Goal: Task Accomplishment & Management: Manage account settings

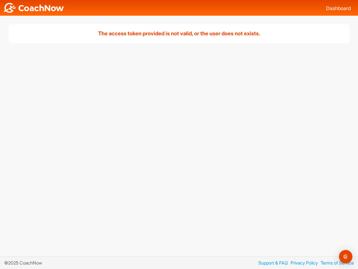
click at [346, 256] on img "Open Intercom Messenger" at bounding box center [346, 256] width 7 height 7
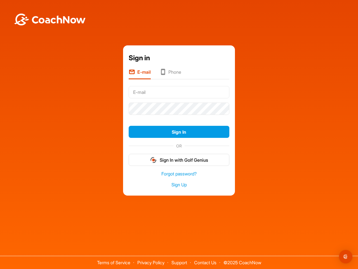
click at [179, 117] on form "Sign In OR Sign In with Golf Genius" at bounding box center [179, 125] width 101 height 82
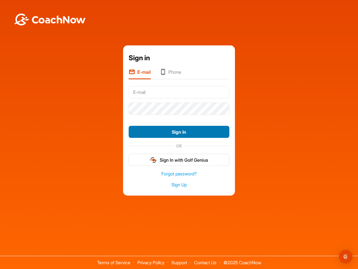
click at [179, 132] on button "Sign In" at bounding box center [179, 132] width 101 height 12
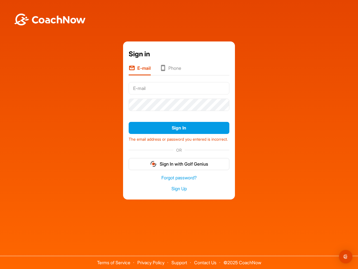
click at [179, 160] on form "Sign In The email address or password you entered is incorrect. OR Sign In with…" at bounding box center [179, 125] width 101 height 90
click at [346, 256] on img "Open Intercom Messenger" at bounding box center [346, 256] width 7 height 7
